Goal: Task Accomplishment & Management: Manage account settings

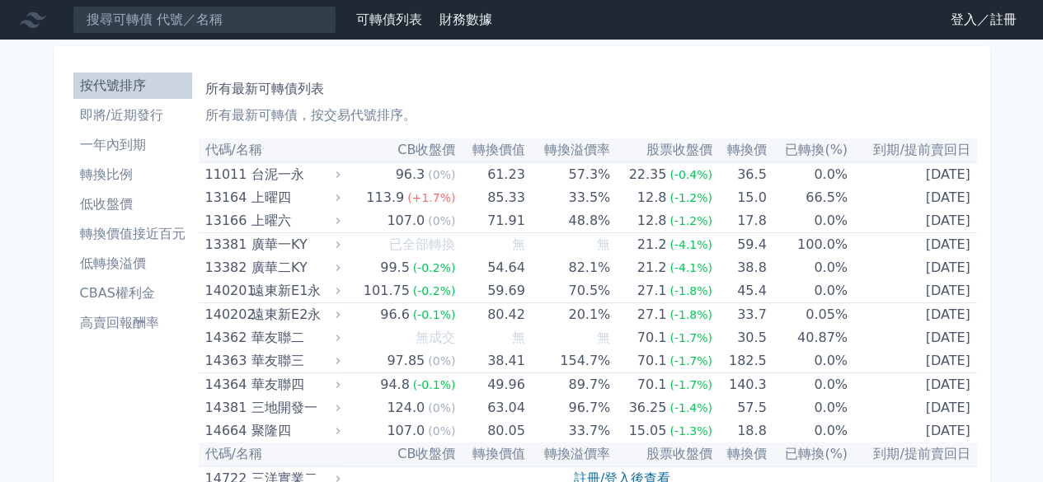
click at [953, 17] on link "登入／註冊" at bounding box center [983, 20] width 92 height 26
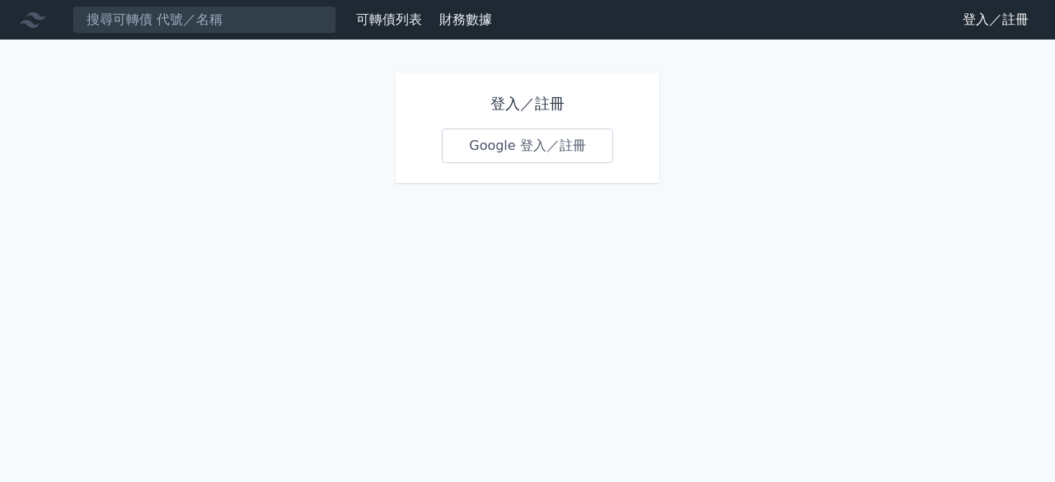
click at [532, 142] on link "Google 登入／註冊" at bounding box center [527, 146] width 171 height 35
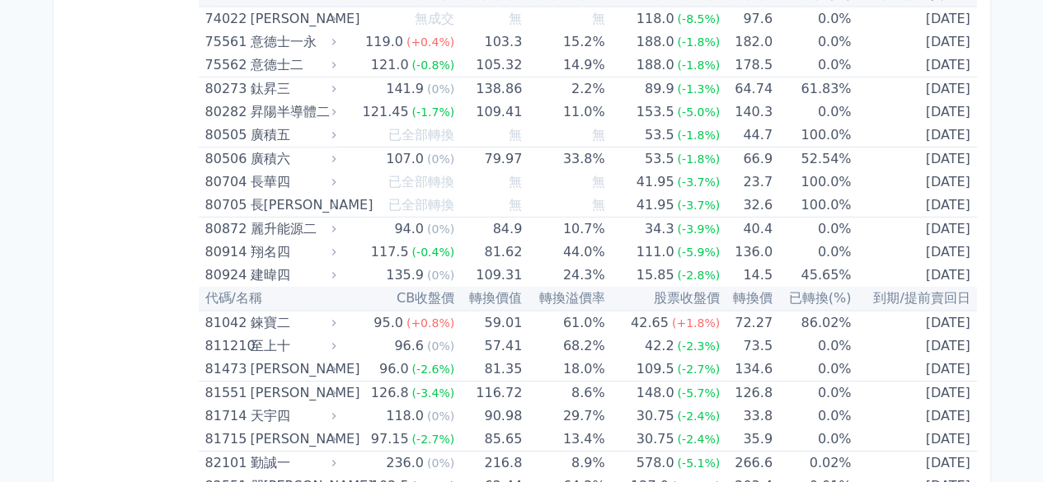
scroll to position [8714, 0]
